Goal: Find specific page/section: Find specific page/section

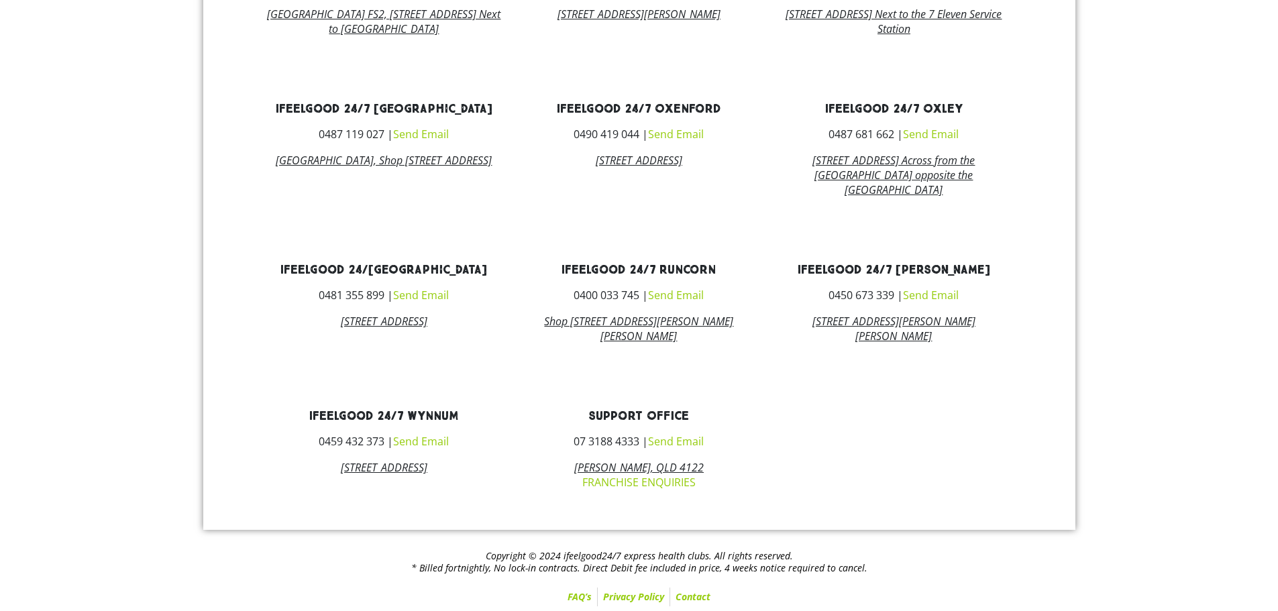
scroll to position [929, 0]
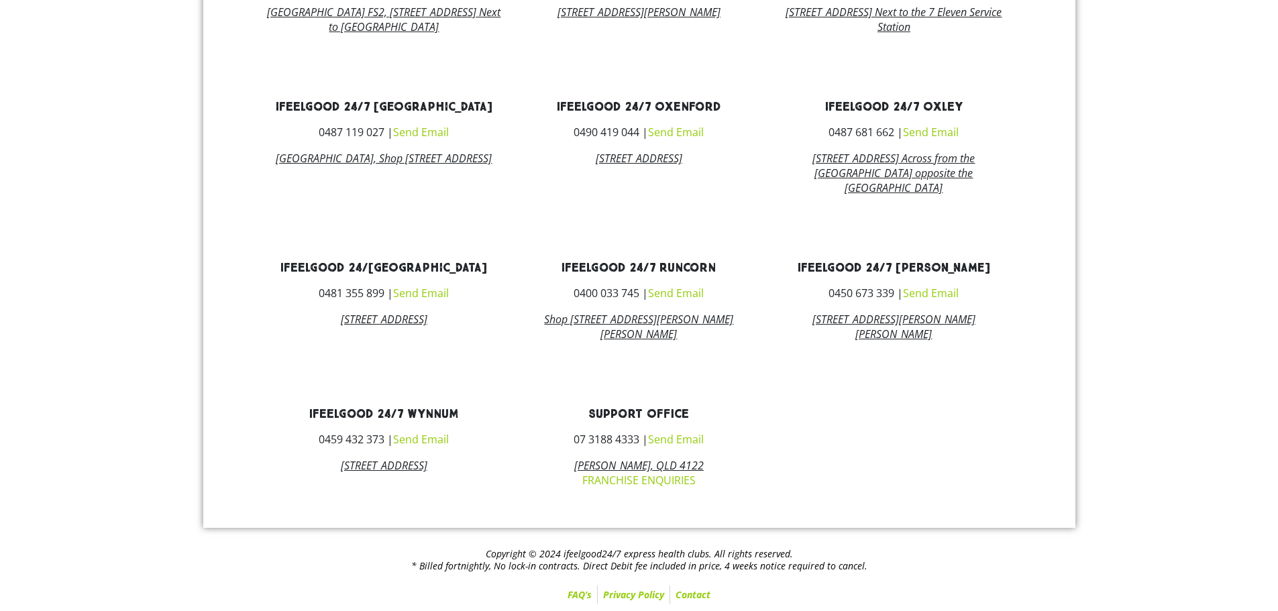
click at [684, 594] on link "Contact" at bounding box center [693, 595] width 46 height 19
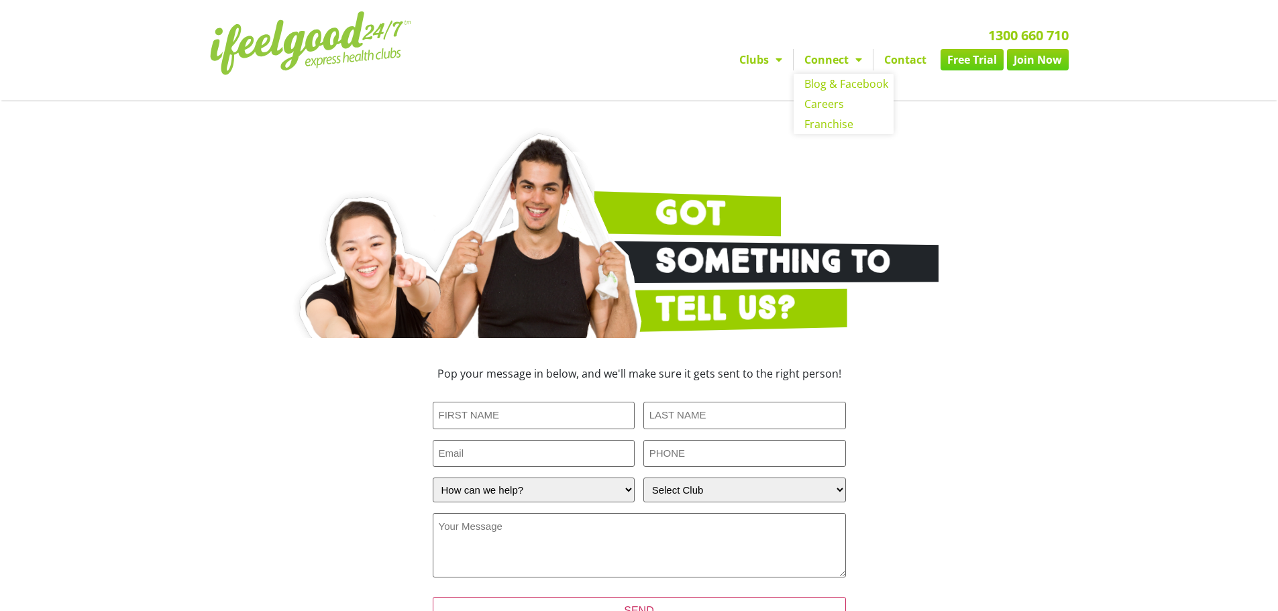
click at [845, 61] on link "Connect" at bounding box center [833, 59] width 79 height 21
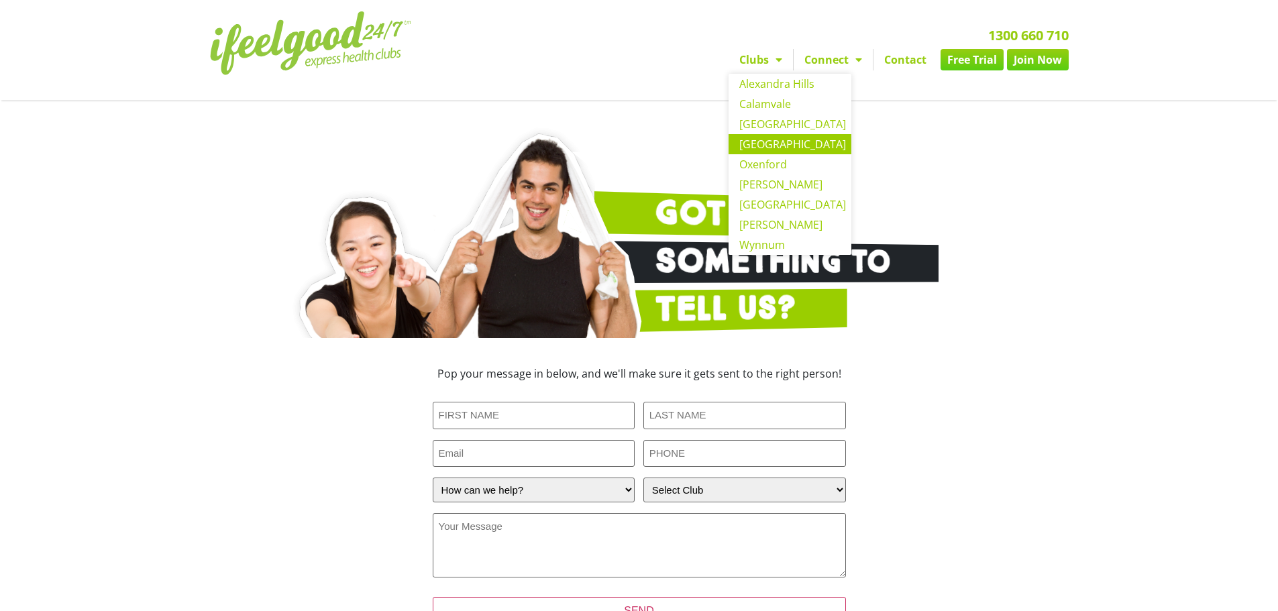
click at [786, 147] on link "[GEOGRAPHIC_DATA]" at bounding box center [790, 144] width 123 height 20
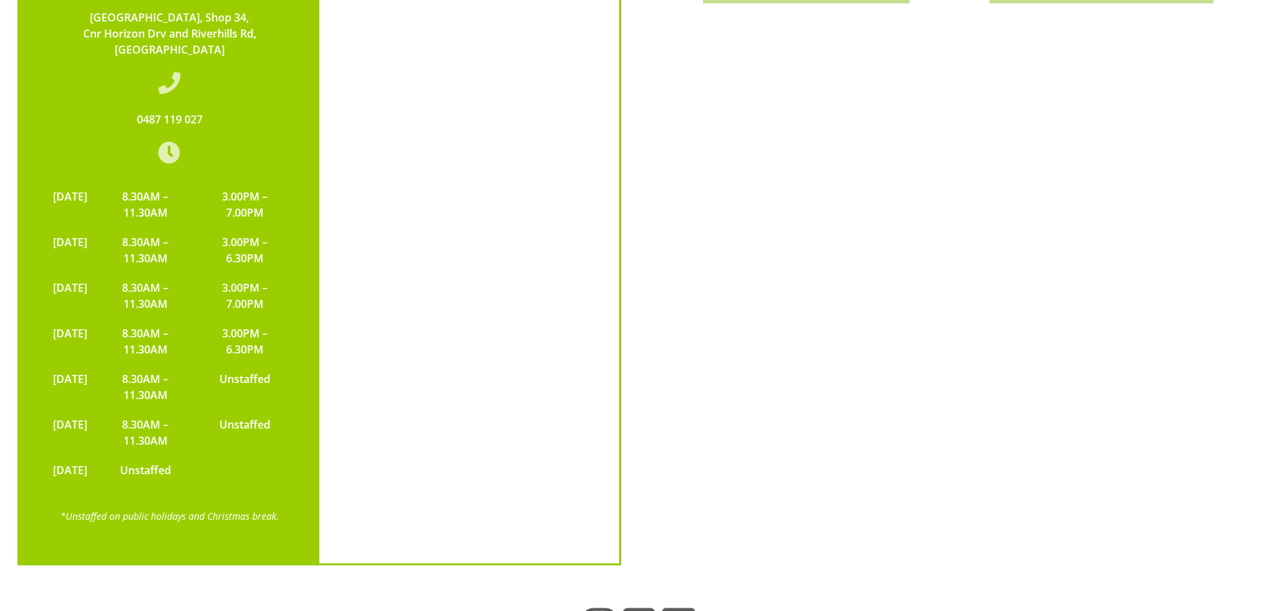
scroll to position [2885, 0]
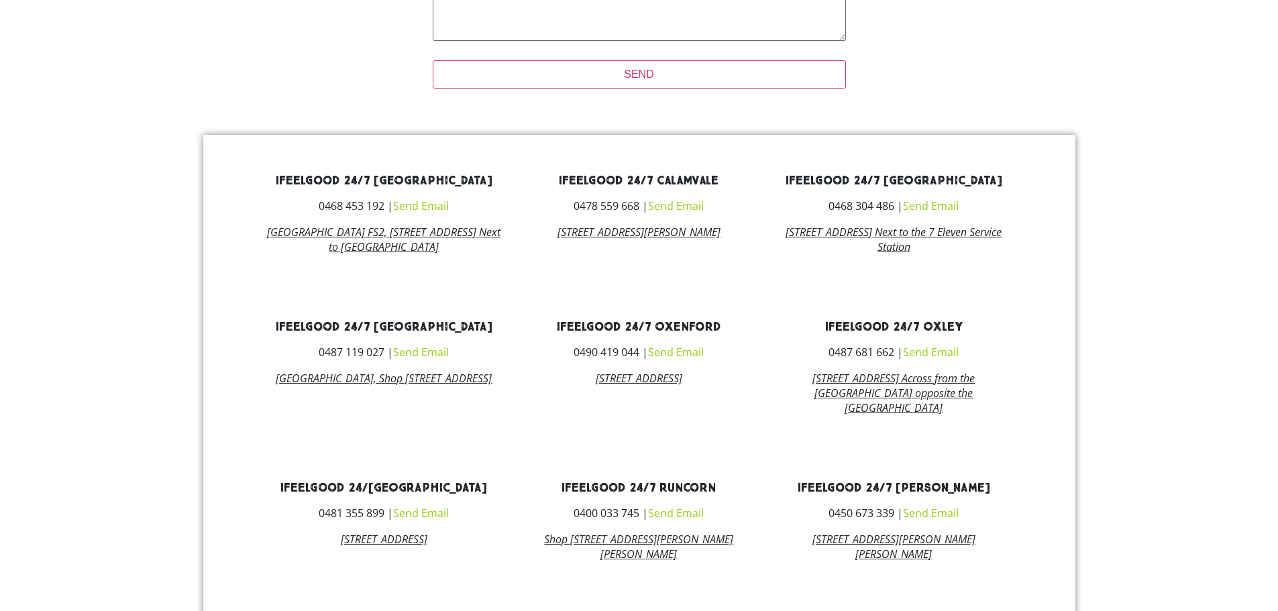
scroll to position [773, 0]
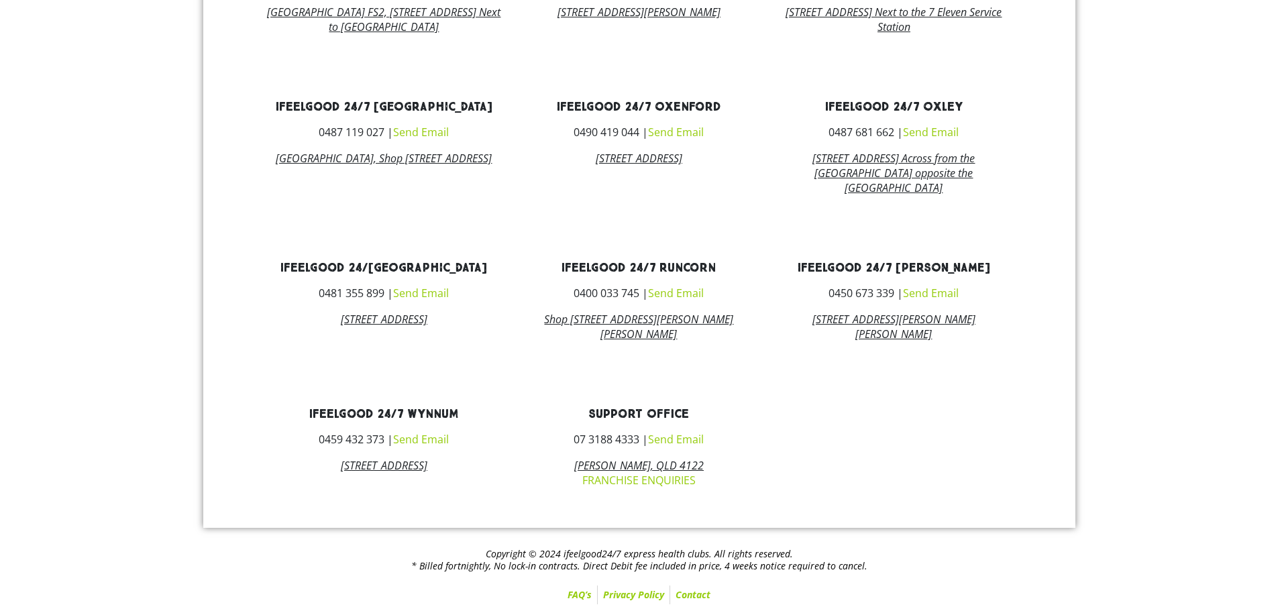
click at [907, 156] on link "[STREET_ADDRESS] Across from the [GEOGRAPHIC_DATA] opposite the [GEOGRAPHIC_DAT…" at bounding box center [893, 173] width 162 height 44
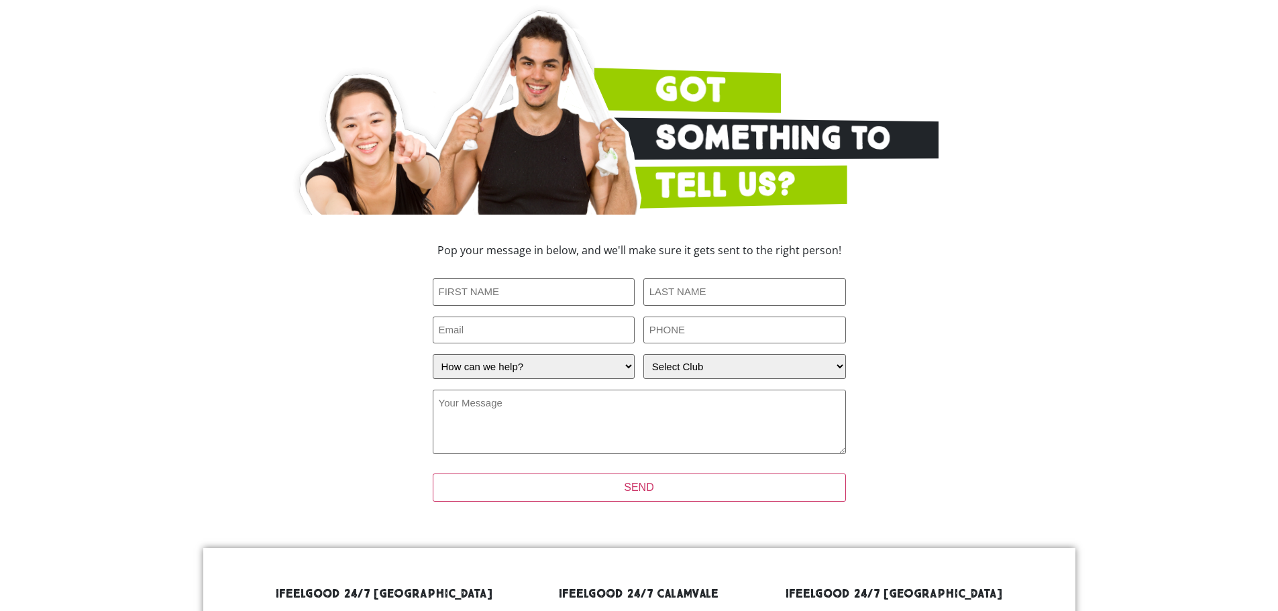
scroll to position [0, 0]
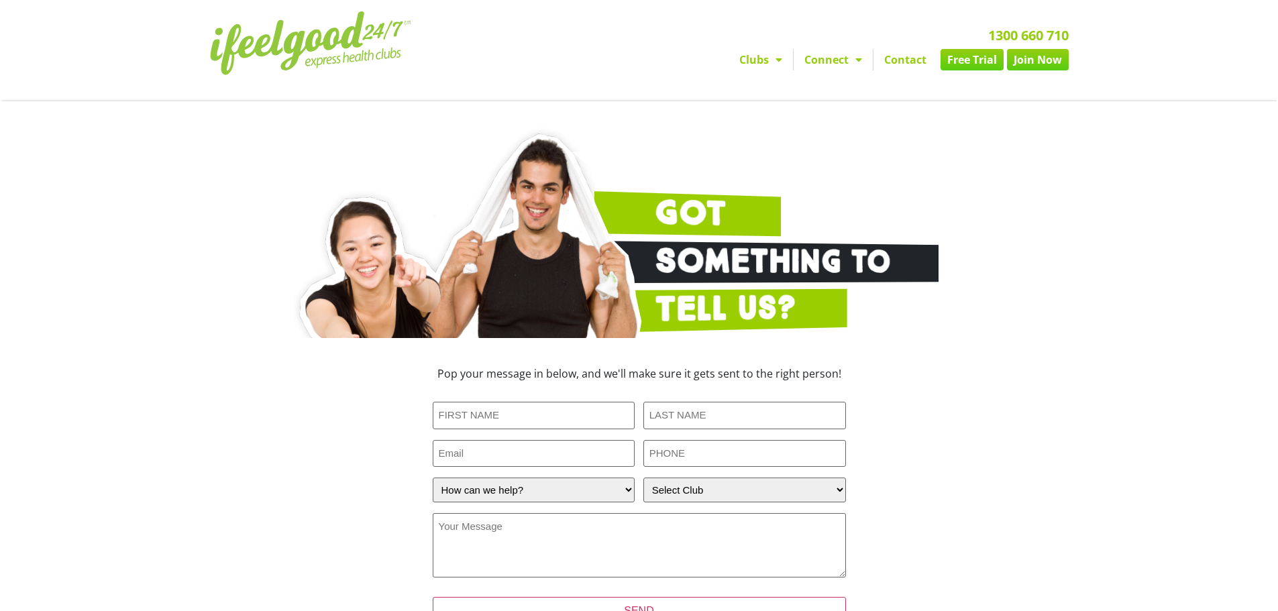
click at [380, 36] on img at bounding box center [310, 43] width 201 height 64
